Goal: Task Accomplishment & Management: Manage account settings

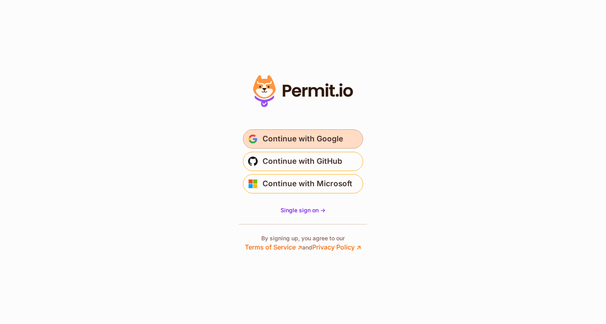
click at [308, 137] on span "Continue with Google" at bounding box center [302, 139] width 81 height 13
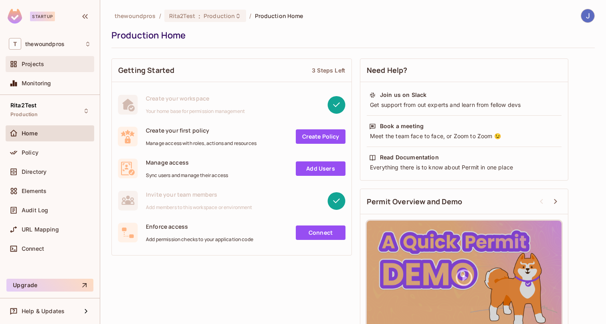
click at [34, 65] on span "Projects" at bounding box center [33, 64] width 22 height 6
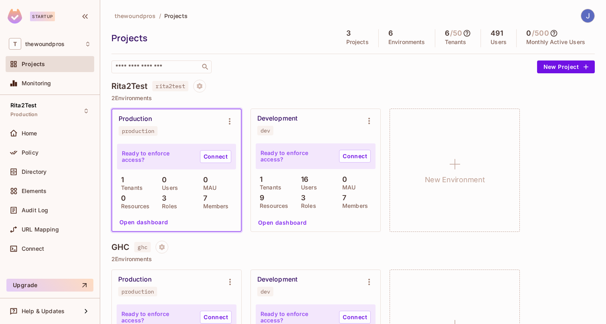
click at [463, 33] on icon at bounding box center [467, 33] width 8 height 8
click at [460, 33] on div at bounding box center [303, 162] width 606 height 324
click at [43, 169] on span "Directory" at bounding box center [34, 172] width 25 height 6
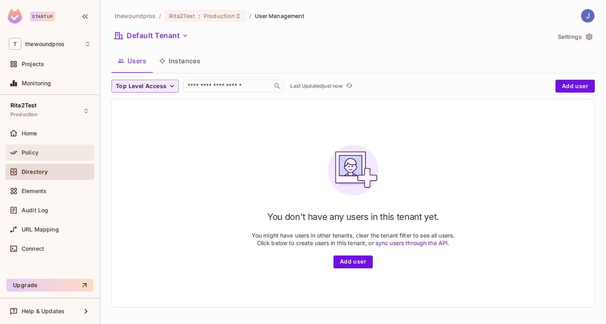
click at [39, 153] on div "Policy" at bounding box center [56, 152] width 69 height 6
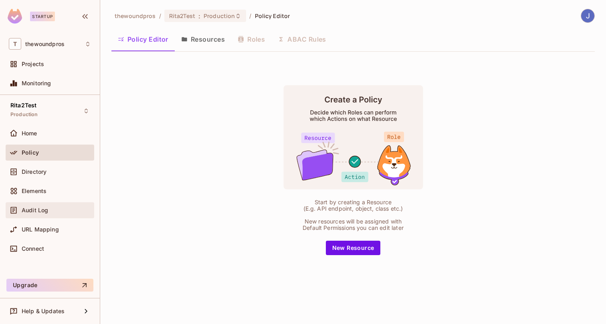
click at [41, 210] on span "Audit Log" at bounding box center [35, 210] width 26 height 6
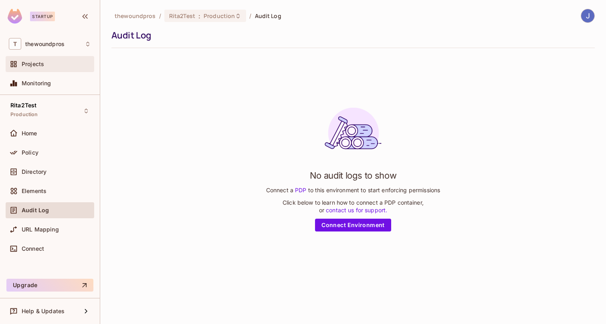
click at [40, 67] on span "Projects" at bounding box center [33, 64] width 22 height 6
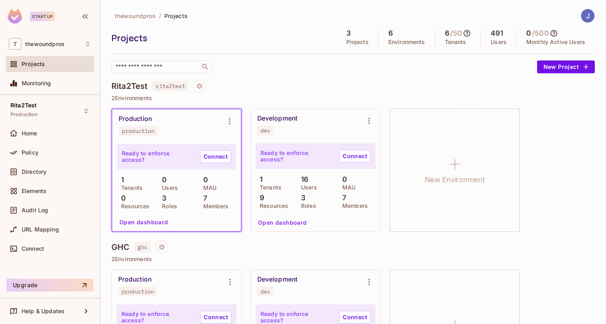
click at [280, 222] on button "Open dashboard" at bounding box center [282, 222] width 55 height 13
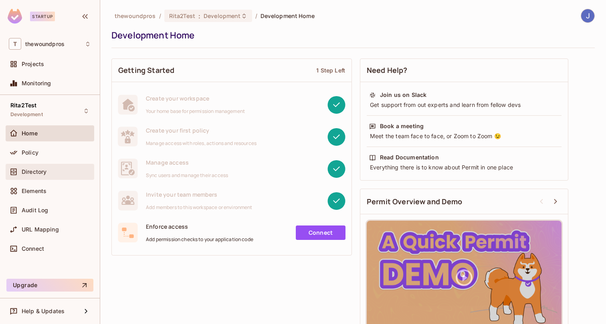
click at [33, 175] on span "Directory" at bounding box center [34, 172] width 25 height 6
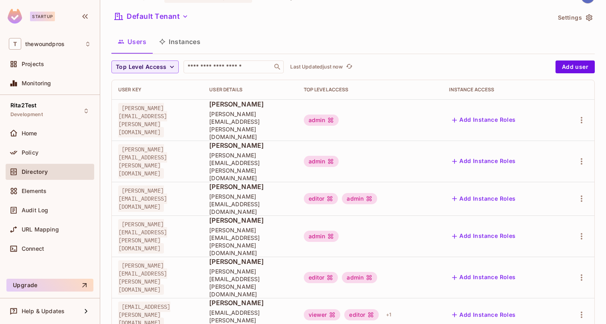
scroll to position [20, 0]
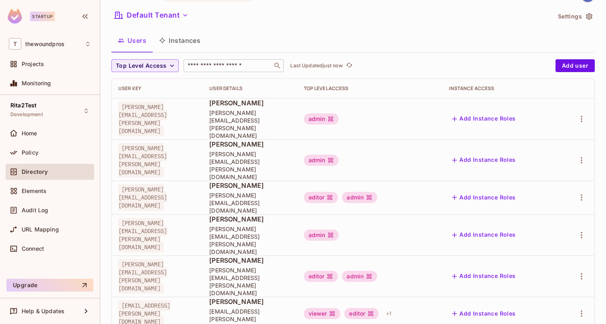
click at [209, 65] on input "text" at bounding box center [228, 66] width 84 height 8
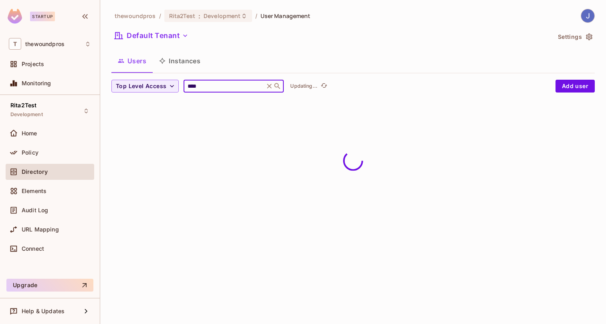
scroll to position [0, 0]
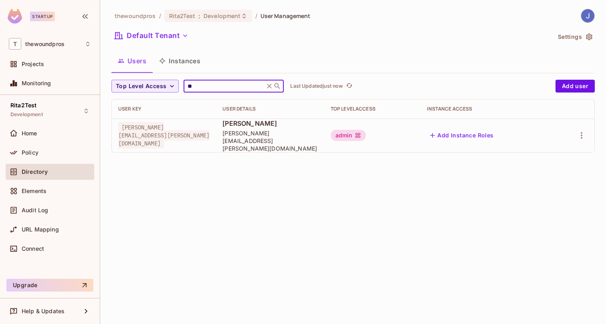
type input "*"
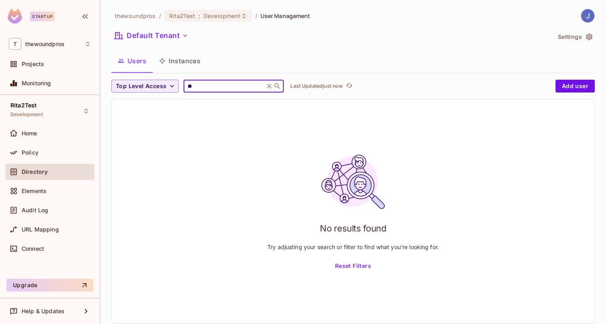
type input "*"
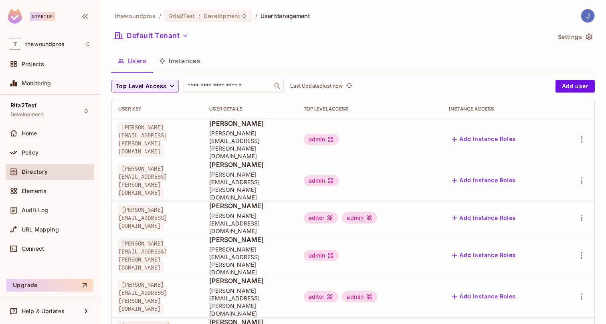
click at [42, 169] on span "Directory" at bounding box center [35, 172] width 26 height 6
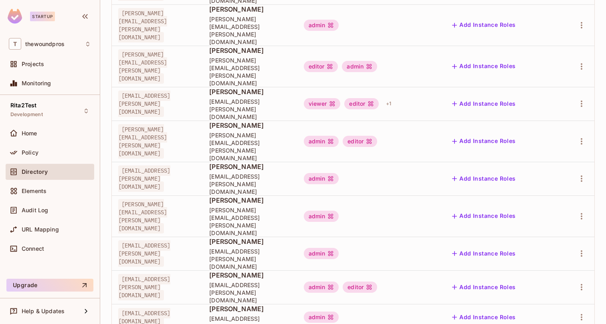
scroll to position [236, 0]
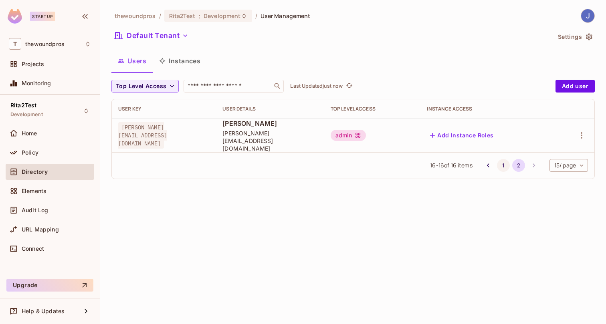
click at [499, 159] on button "1" at bounding box center [503, 165] width 13 height 13
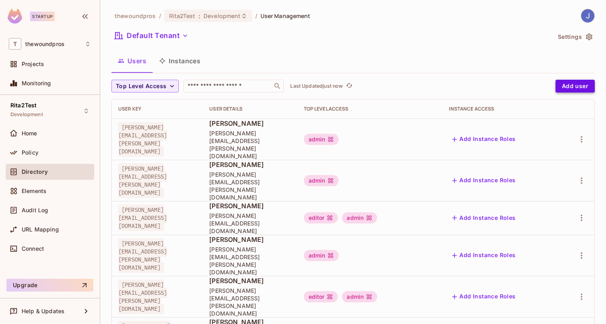
click at [574, 86] on button "Add user" at bounding box center [574, 86] width 39 height 13
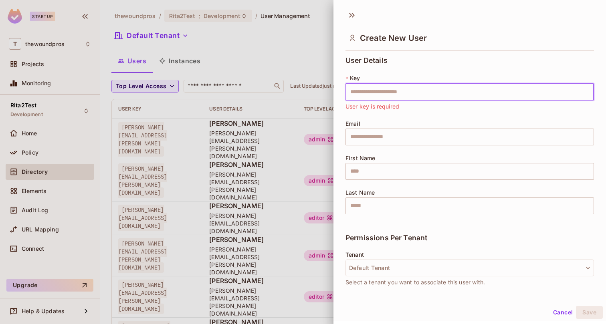
paste input "**********"
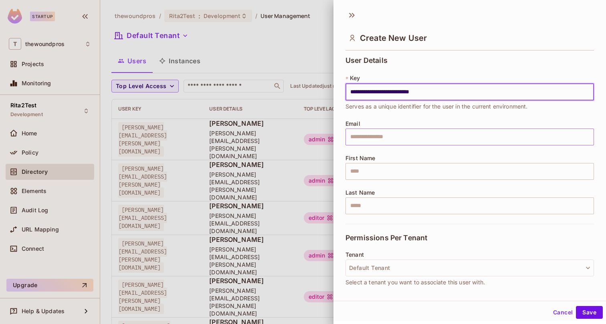
type input "**********"
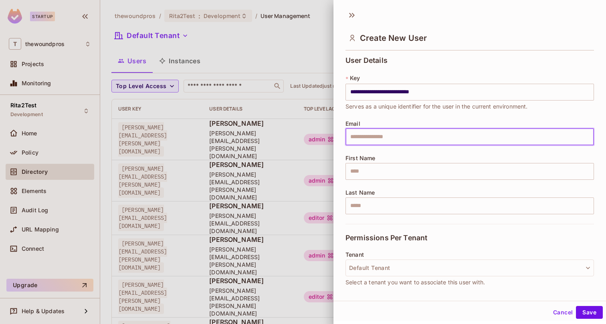
click at [385, 137] on input "text" at bounding box center [469, 137] width 248 height 17
drag, startPoint x: 385, startPoint y: 137, endPoint x: 362, endPoint y: 137, distance: 22.8
click at [362, 137] on input "text" at bounding box center [469, 137] width 248 height 17
type input "**********"
click at [379, 171] on input "text" at bounding box center [469, 171] width 248 height 17
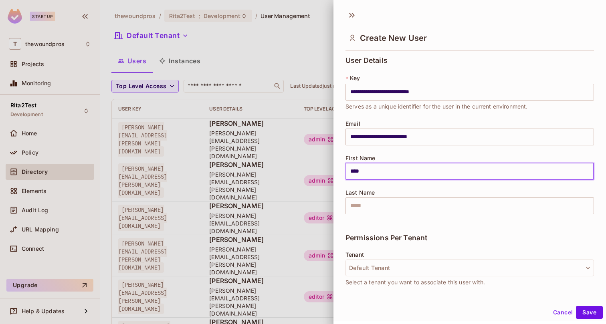
type input "****"
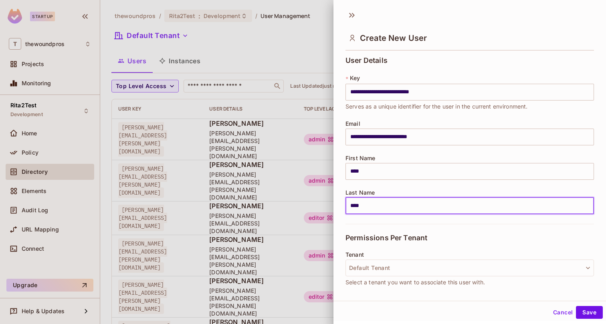
type input "****"
click at [410, 268] on button "Default Tenant" at bounding box center [469, 268] width 248 height 17
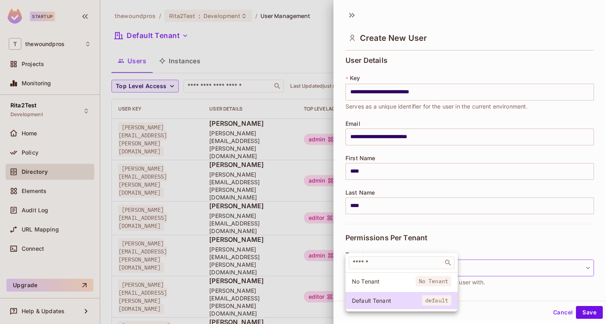
click at [496, 244] on div at bounding box center [303, 162] width 606 height 324
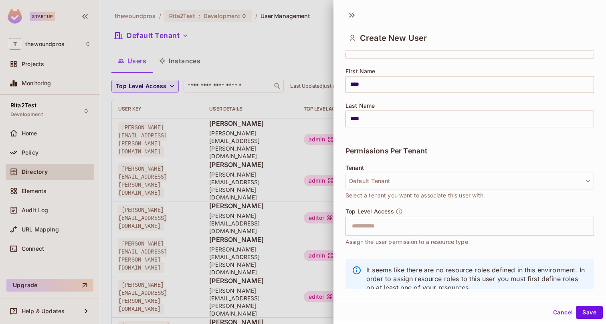
scroll to position [100, 0]
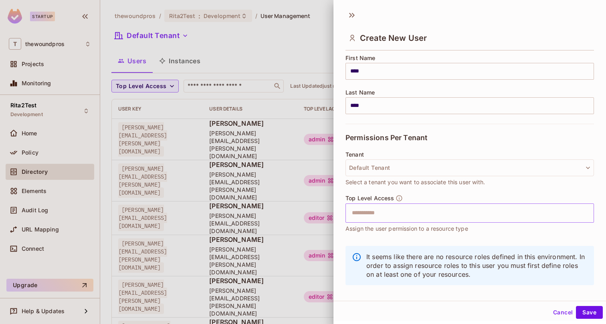
click at [388, 211] on input "text" at bounding box center [462, 213] width 231 height 16
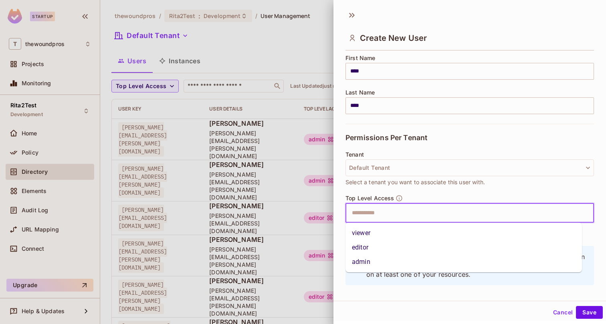
click at [362, 260] on li "admin" at bounding box center [463, 262] width 236 height 14
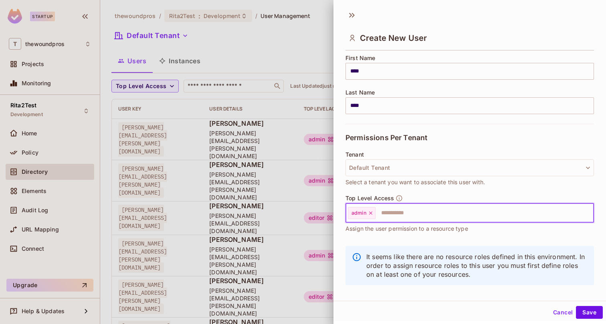
click at [411, 215] on input "text" at bounding box center [477, 213] width 202 height 16
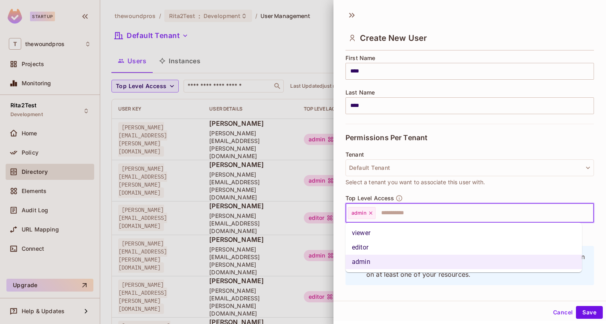
click at [369, 245] on li "editor" at bounding box center [463, 247] width 236 height 14
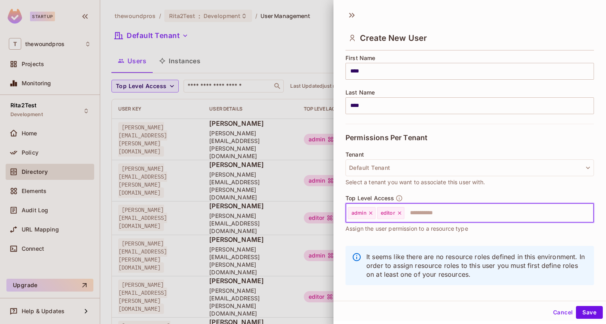
scroll to position [109, 0]
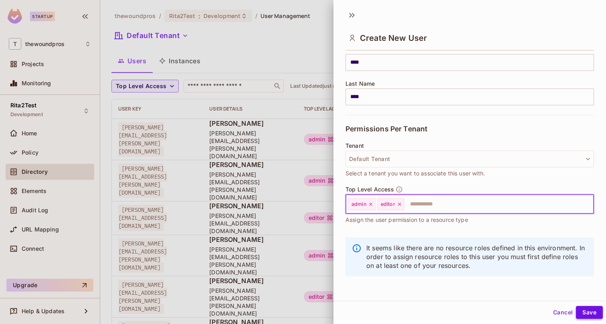
click at [583, 312] on button "Save" at bounding box center [589, 312] width 27 height 13
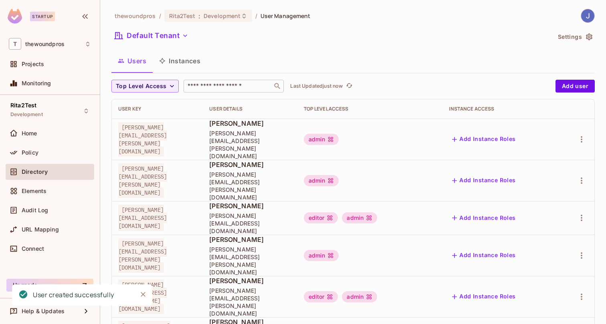
click at [205, 88] on input "text" at bounding box center [228, 86] width 84 height 8
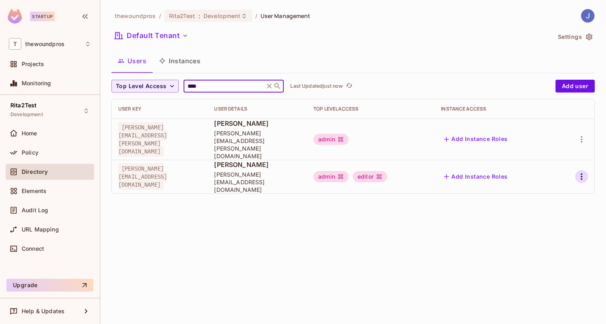
type input "****"
click at [583, 172] on icon "button" at bounding box center [582, 177] width 10 height 10
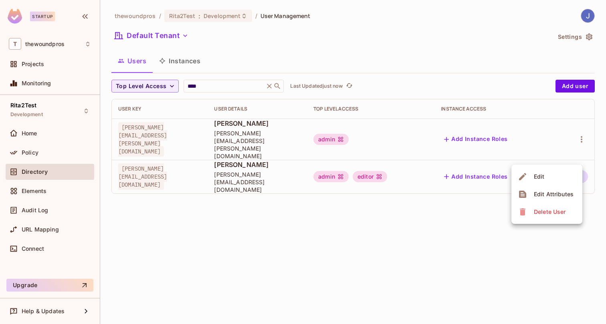
click at [545, 174] on span "Edit" at bounding box center [539, 176] width 16 height 13
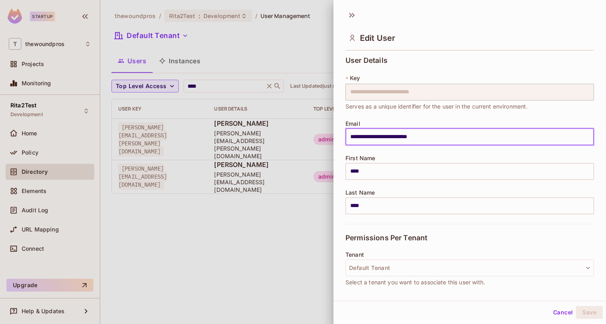
click at [417, 139] on input "**********" at bounding box center [469, 137] width 248 height 17
paste input "*"
type input "**********"
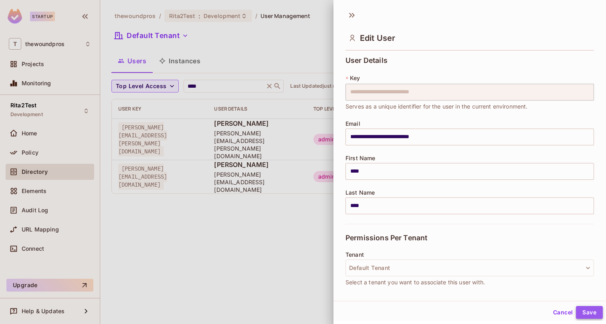
click at [590, 314] on button "Save" at bounding box center [589, 312] width 27 height 13
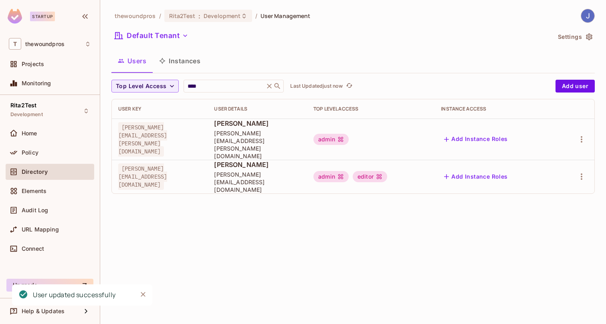
click at [401, 231] on div "thewoundpros / Rita2Test : Development / User Management Default Tenant Setting…" at bounding box center [353, 162] width 506 height 324
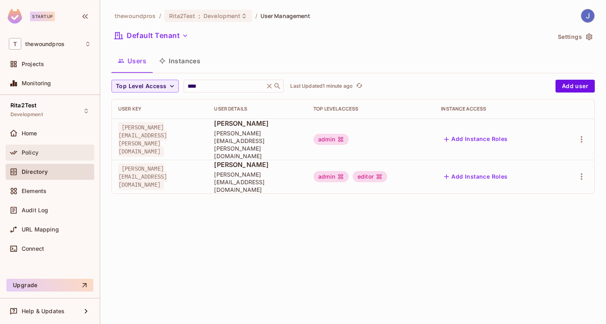
click at [28, 149] on span "Policy" at bounding box center [30, 152] width 17 height 6
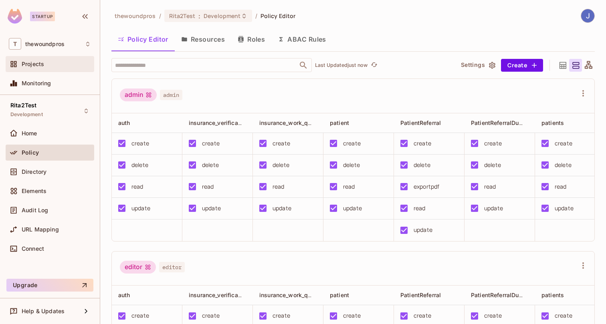
click at [38, 66] on span "Projects" at bounding box center [33, 64] width 22 height 6
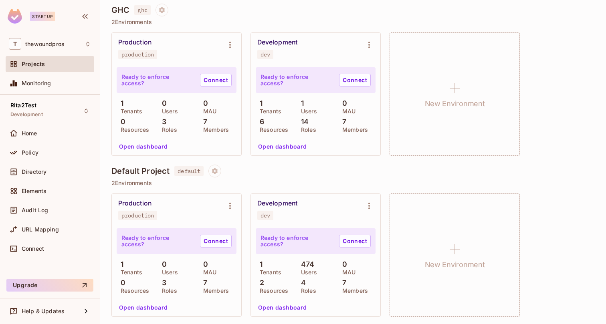
scroll to position [239, 0]
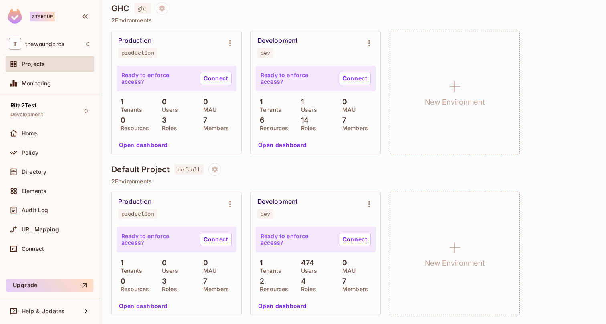
click at [151, 169] on h4 "Default Project" at bounding box center [140, 170] width 58 height 10
click at [283, 306] on button "Open dashboard" at bounding box center [282, 306] width 55 height 13
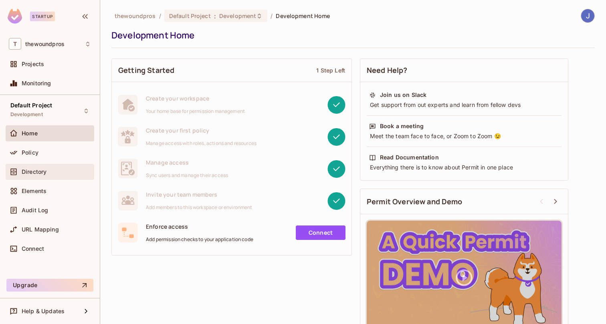
click at [35, 169] on span "Directory" at bounding box center [34, 172] width 25 height 6
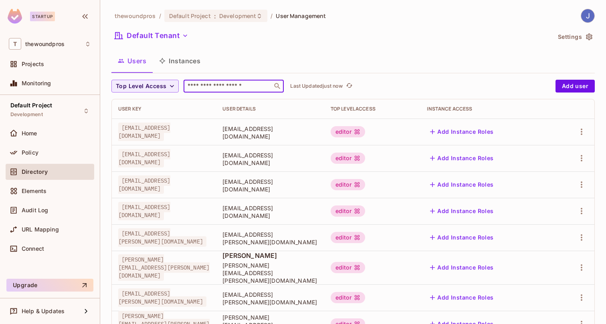
click at [224, 85] on input "text" at bounding box center [228, 86] width 84 height 8
type input "****"
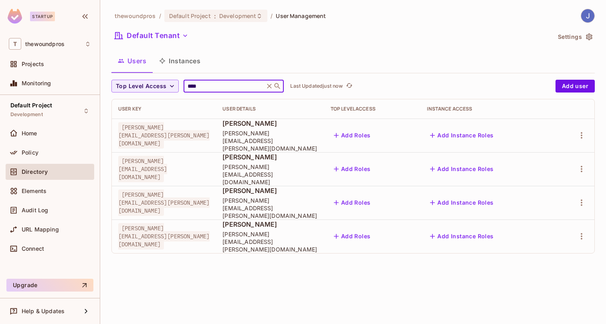
click at [192, 86] on input "****" at bounding box center [224, 86] width 76 height 8
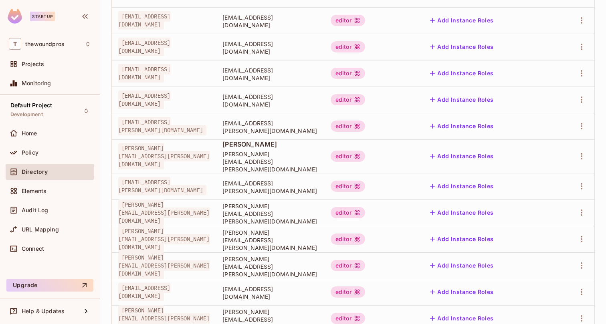
scroll to position [236, 0]
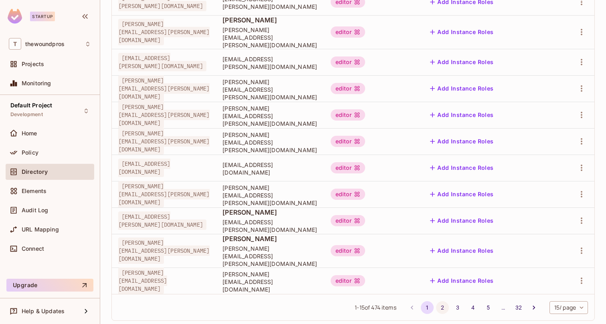
click at [436, 301] on button "2" at bounding box center [442, 307] width 13 height 13
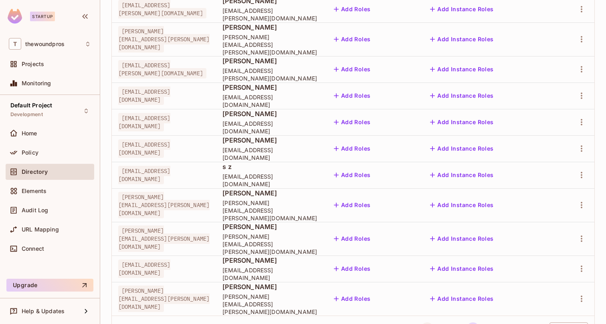
click at [421, 323] on button "1" at bounding box center [427, 329] width 13 height 13
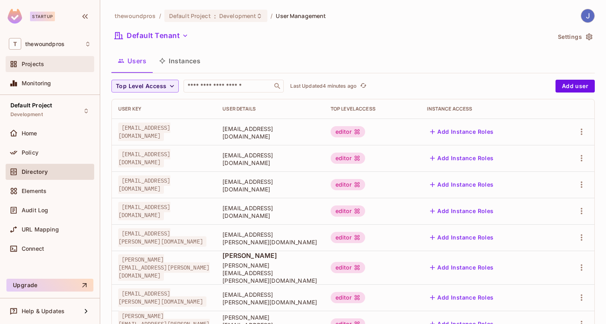
click at [46, 64] on div "Projects" at bounding box center [56, 64] width 69 height 6
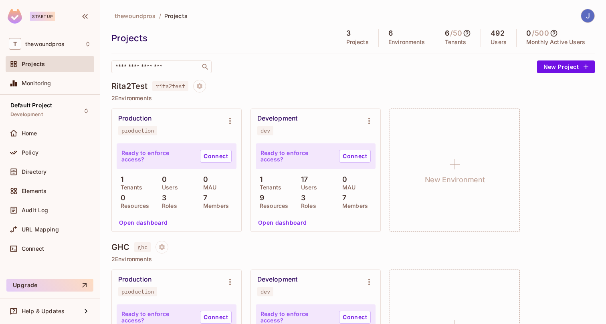
click at [276, 117] on div "Development" at bounding box center [277, 119] width 40 height 8
click at [292, 226] on button "Open dashboard" at bounding box center [282, 222] width 55 height 13
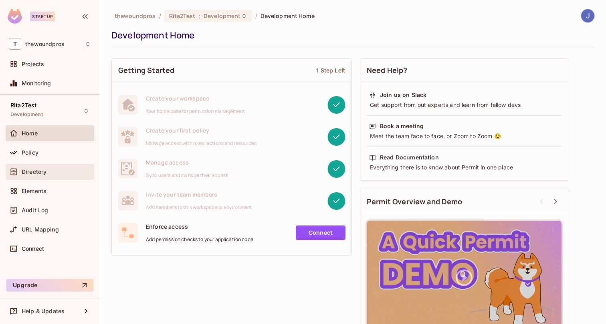
click at [46, 172] on span "Directory" at bounding box center [34, 172] width 25 height 6
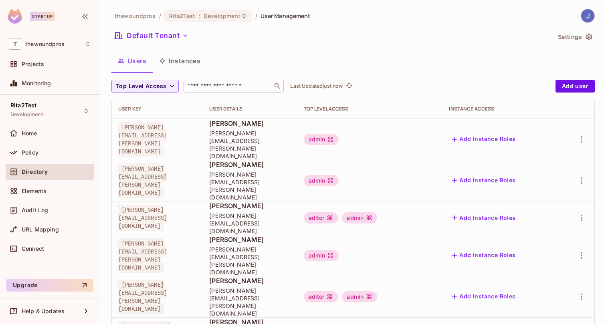
click at [233, 87] on input "text" at bounding box center [228, 86] width 84 height 8
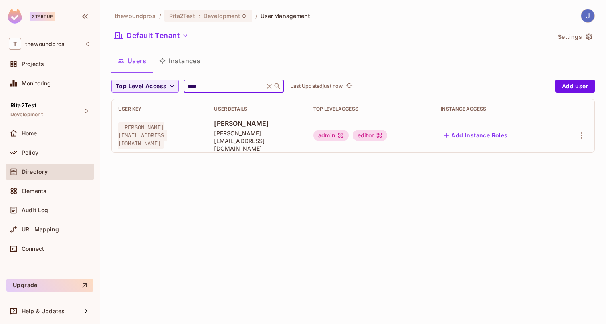
type input "****"
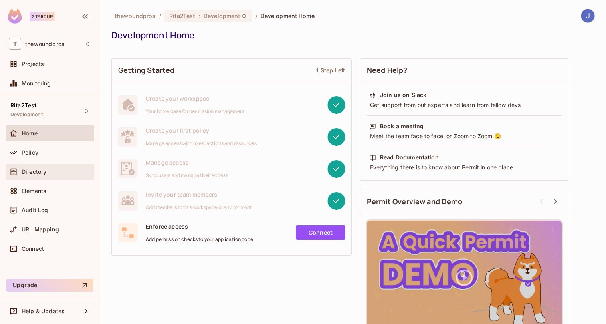
click at [34, 171] on span "Directory" at bounding box center [34, 172] width 25 height 6
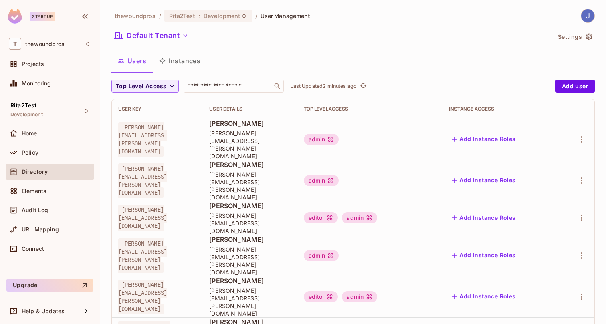
click at [581, 18] on img at bounding box center [587, 15] width 13 height 13
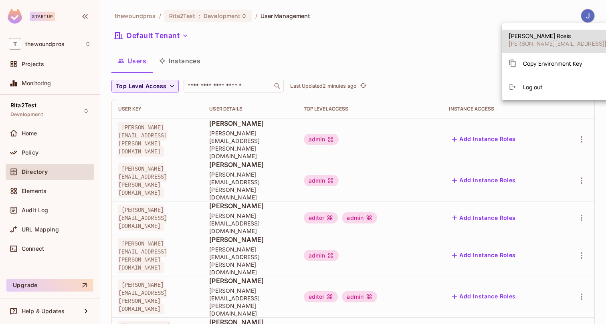
click at [370, 48] on div at bounding box center [303, 162] width 606 height 324
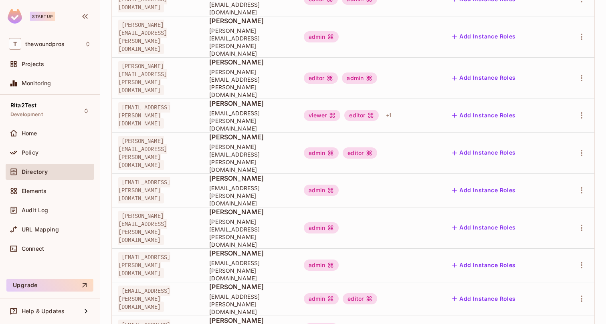
scroll to position [236, 0]
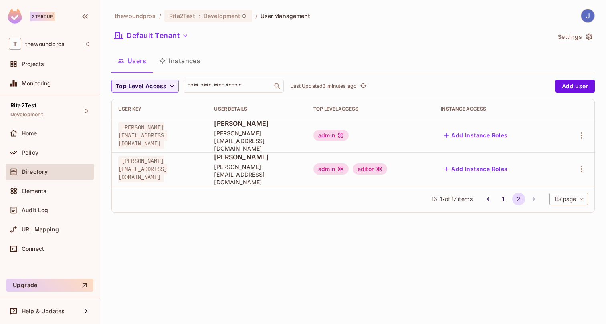
click at [583, 13] on img at bounding box center [587, 15] width 13 height 13
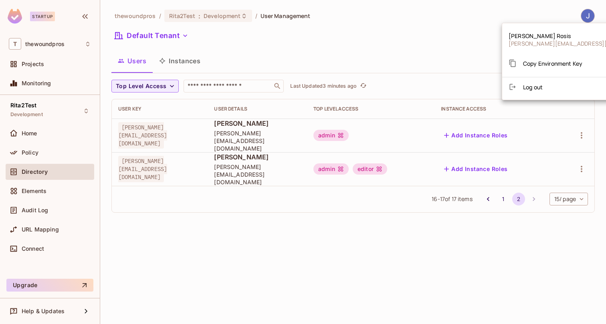
click at [45, 264] on div at bounding box center [303, 162] width 606 height 324
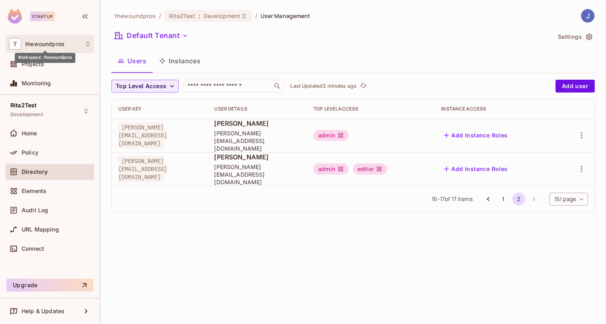
click at [38, 44] on span "thewoundpros" at bounding box center [44, 44] width 39 height 6
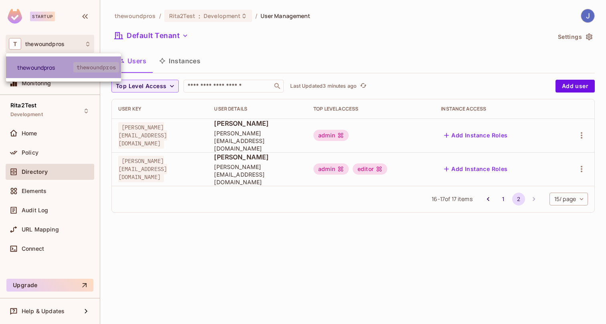
click at [47, 65] on span "thewoundpros" at bounding box center [45, 68] width 56 height 8
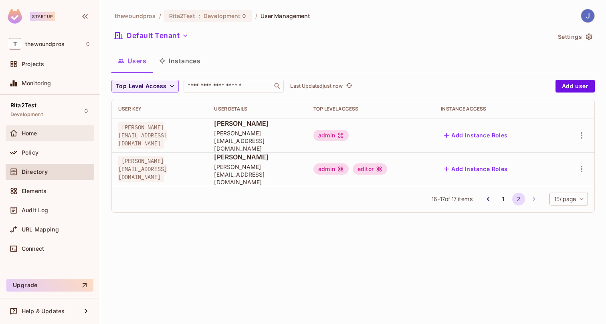
click at [36, 139] on div "Home" at bounding box center [50, 133] width 89 height 16
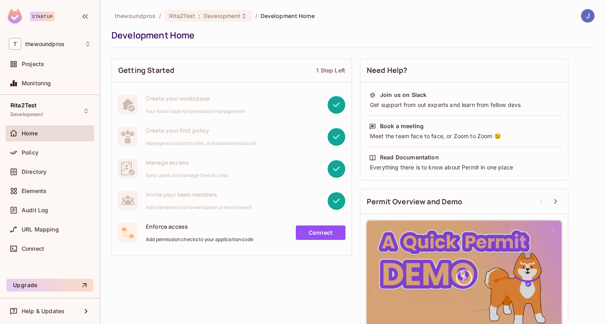
click at [583, 19] on img at bounding box center [587, 15] width 13 height 13
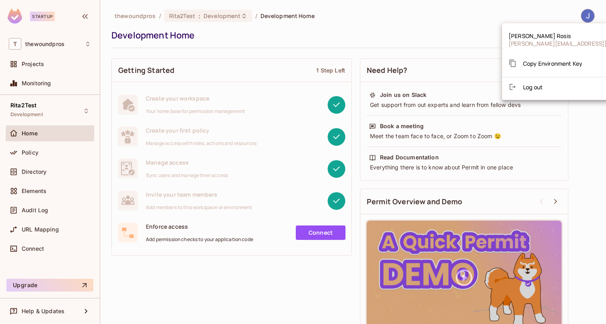
click at [388, 33] on div at bounding box center [303, 162] width 606 height 324
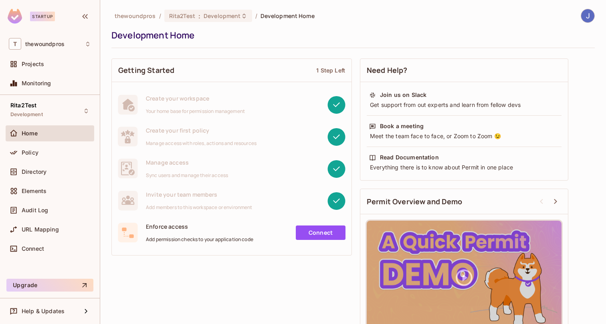
click at [144, 16] on span "thewoundpros" at bounding box center [135, 16] width 41 height 8
click at [41, 108] on div "Rita2Test Development" at bounding box center [26, 110] width 32 height 17
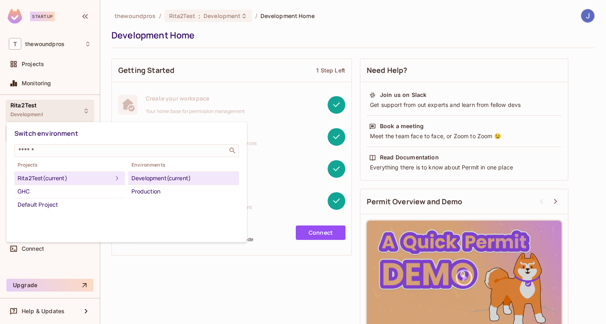
click at [297, 46] on div at bounding box center [303, 162] width 606 height 324
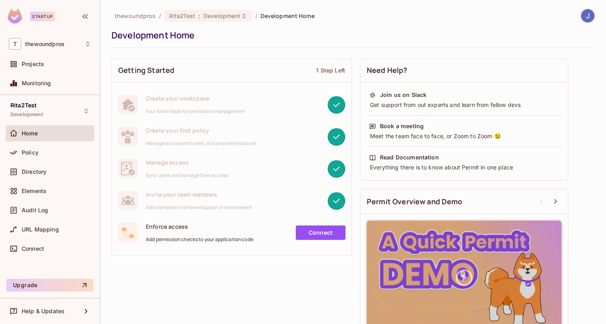
click at [581, 13] on img at bounding box center [587, 15] width 13 height 13
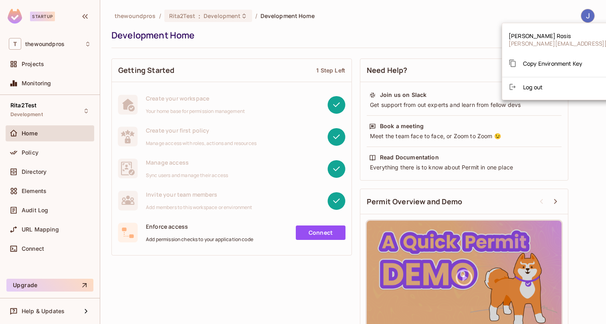
click at [400, 15] on div at bounding box center [303, 162] width 606 height 324
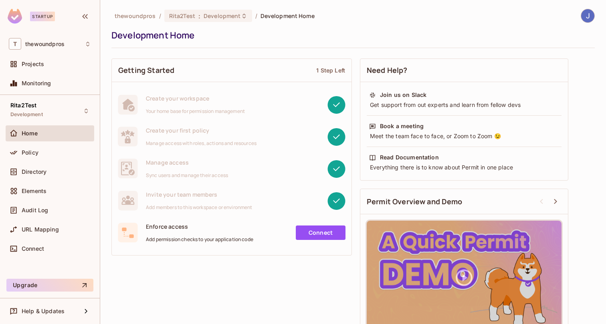
click at [581, 16] on img at bounding box center [587, 15] width 13 height 13
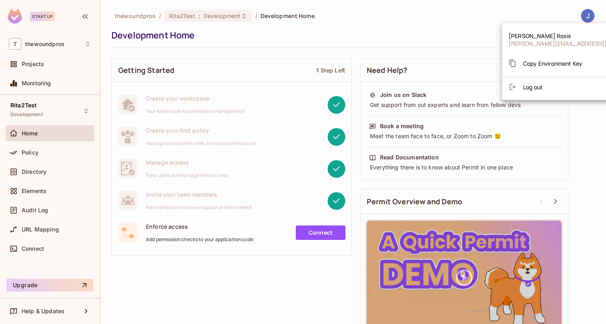
click at [39, 66] on div at bounding box center [303, 162] width 606 height 324
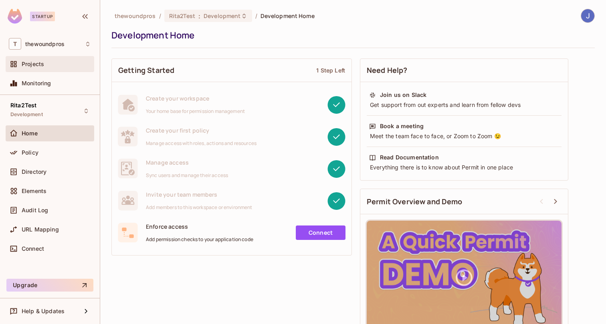
click at [41, 63] on span "Projects" at bounding box center [33, 64] width 22 height 6
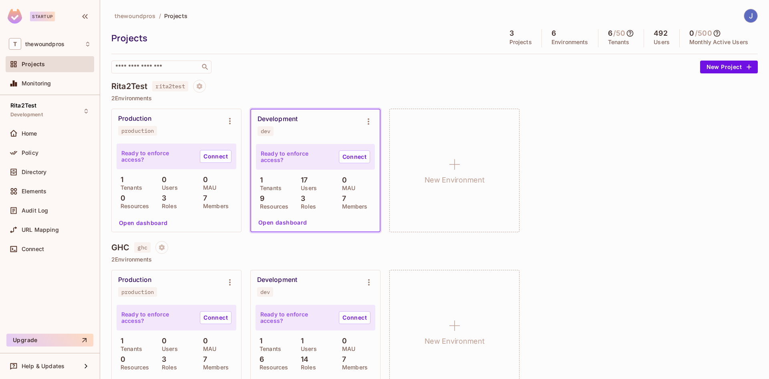
drag, startPoint x: 359, startPoint y: 29, endPoint x: 368, endPoint y: 34, distance: 10.8
click at [359, 29] on div "thewoundpros / Projects Projects 3 Projects 6 Environments 6 / 50 Tenants 492 U…" at bounding box center [434, 41] width 647 height 65
click at [286, 224] on button "Open dashboard" at bounding box center [282, 222] width 55 height 13
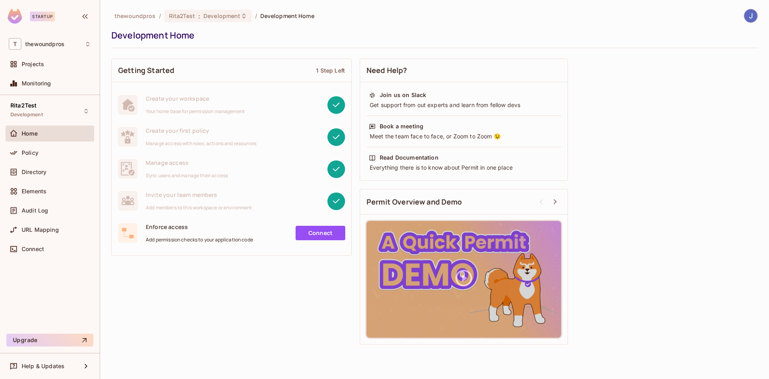
click at [250, 308] on div "Getting Started 1 Step Left Create your workspace Your home base for permission…" at bounding box center [434, 201] width 647 height 294
click at [35, 153] on span "Policy" at bounding box center [30, 152] width 17 height 6
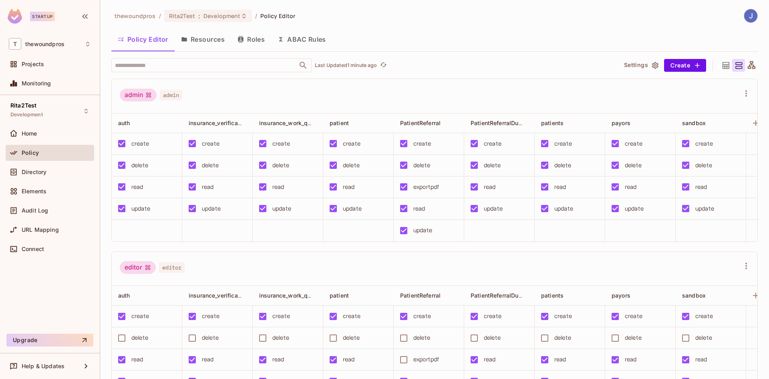
click at [252, 39] on button "Roles" at bounding box center [251, 39] width 40 height 20
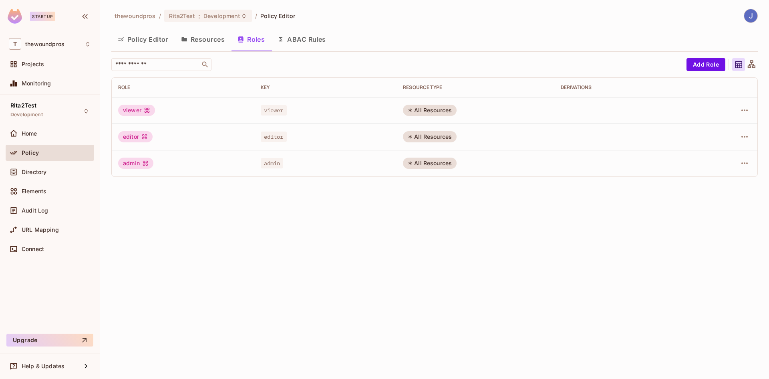
click at [201, 41] on button "Resources" at bounding box center [203, 39] width 56 height 20
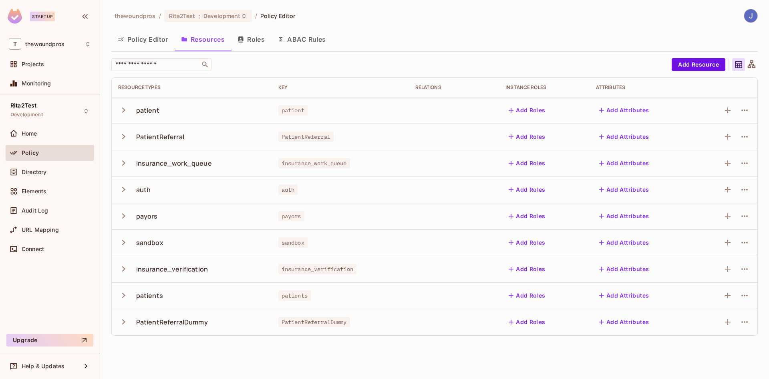
click at [158, 40] on button "Policy Editor" at bounding box center [142, 39] width 63 height 20
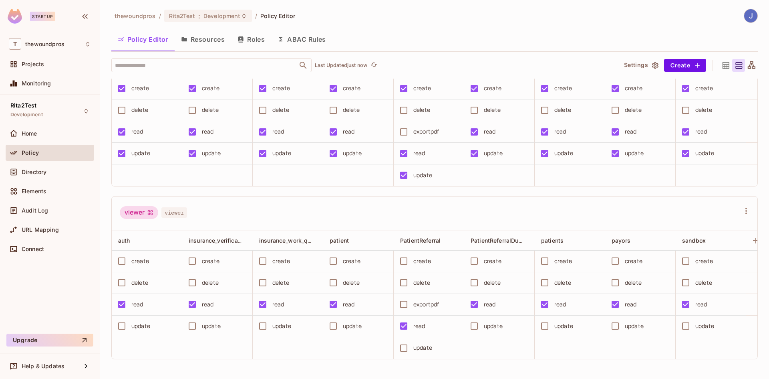
scroll to position [0, 0]
click at [250, 36] on button "Roles" at bounding box center [251, 39] width 40 height 20
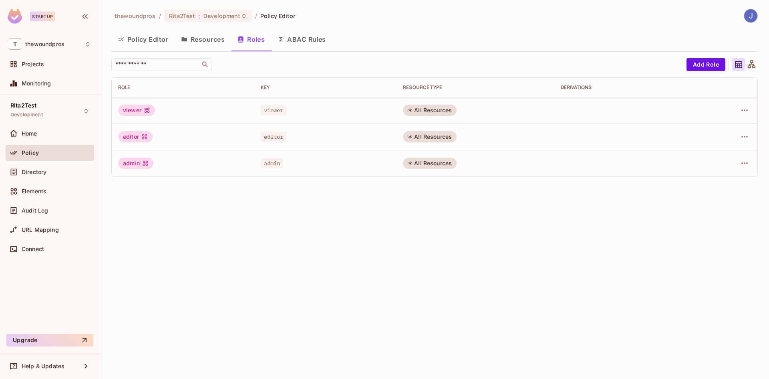
click at [214, 39] on button "Resources" at bounding box center [203, 39] width 56 height 20
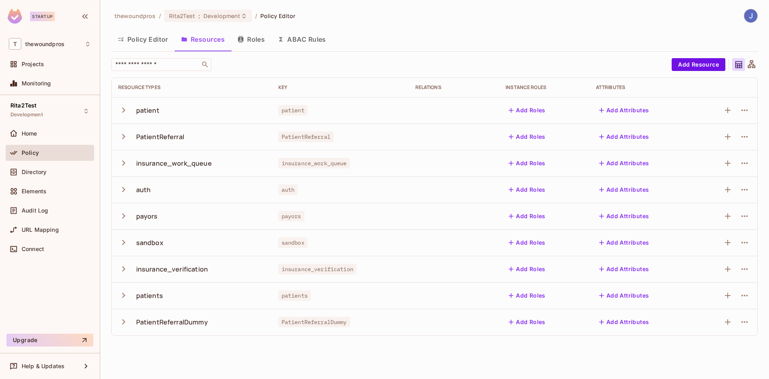
click at [123, 106] on icon "button" at bounding box center [123, 110] width 11 height 11
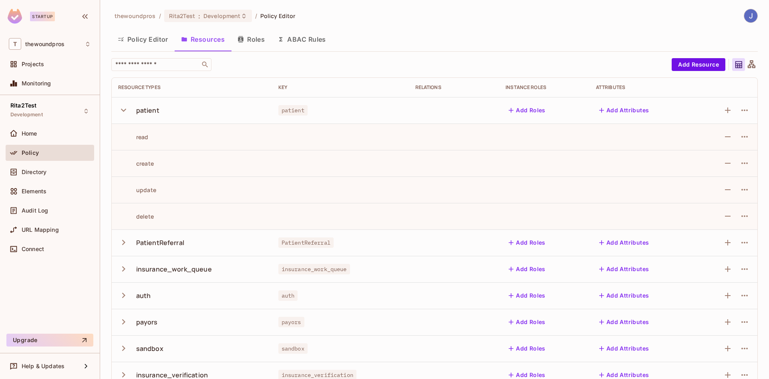
click at [123, 108] on icon "button" at bounding box center [123, 110] width 11 height 11
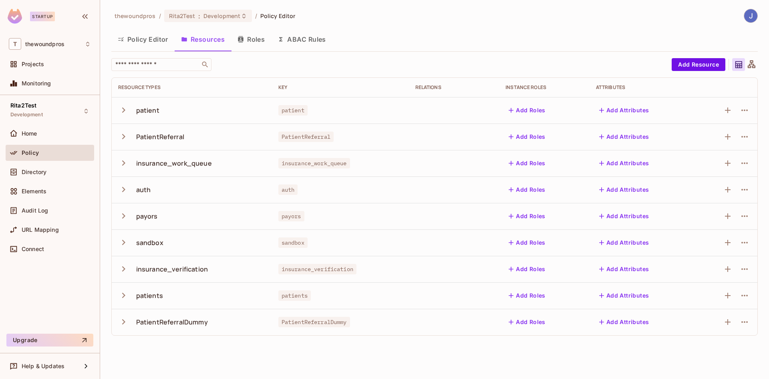
click at [150, 44] on button "Policy Editor" at bounding box center [142, 39] width 63 height 20
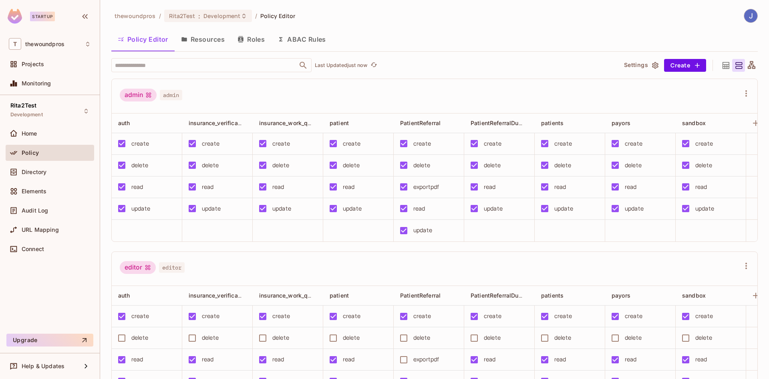
click at [313, 39] on button "ABAC Rules" at bounding box center [301, 39] width 61 height 20
